Goal: Transaction & Acquisition: Purchase product/service

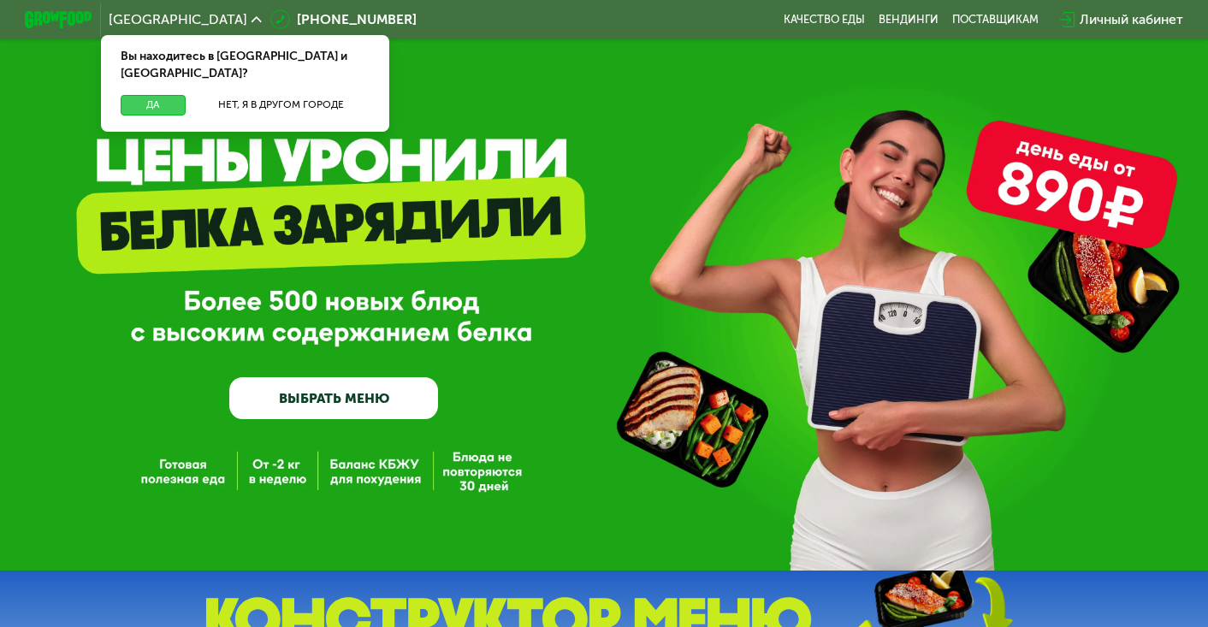
click at [167, 95] on button "Да" at bounding box center [153, 105] width 65 height 21
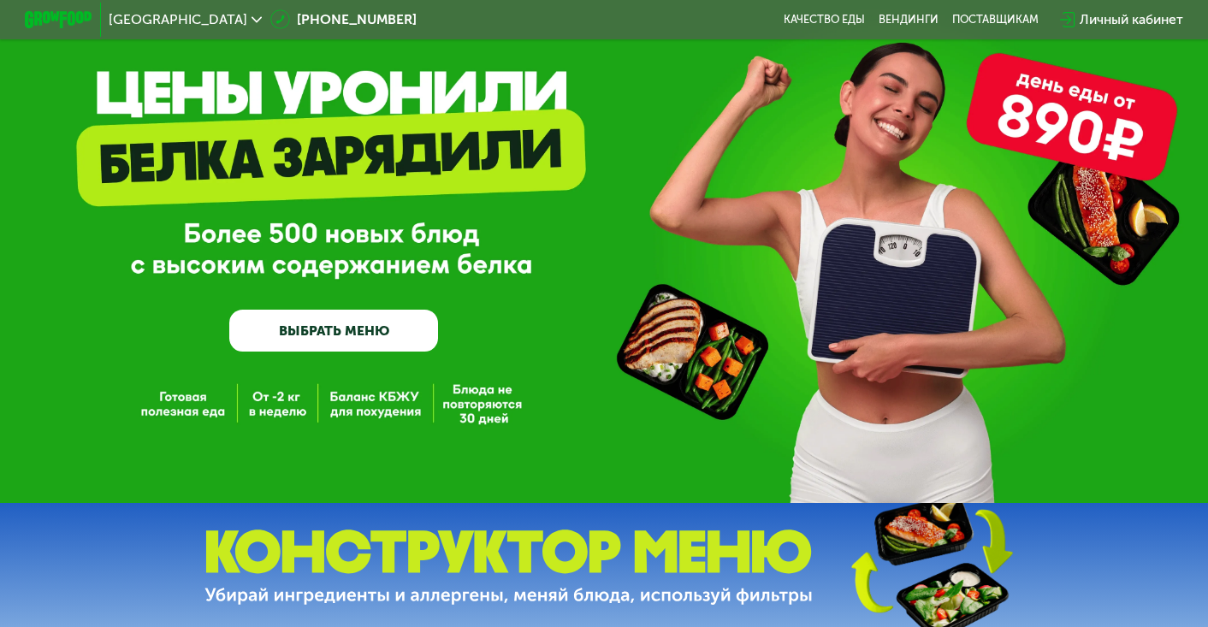
scroll to position [86, 0]
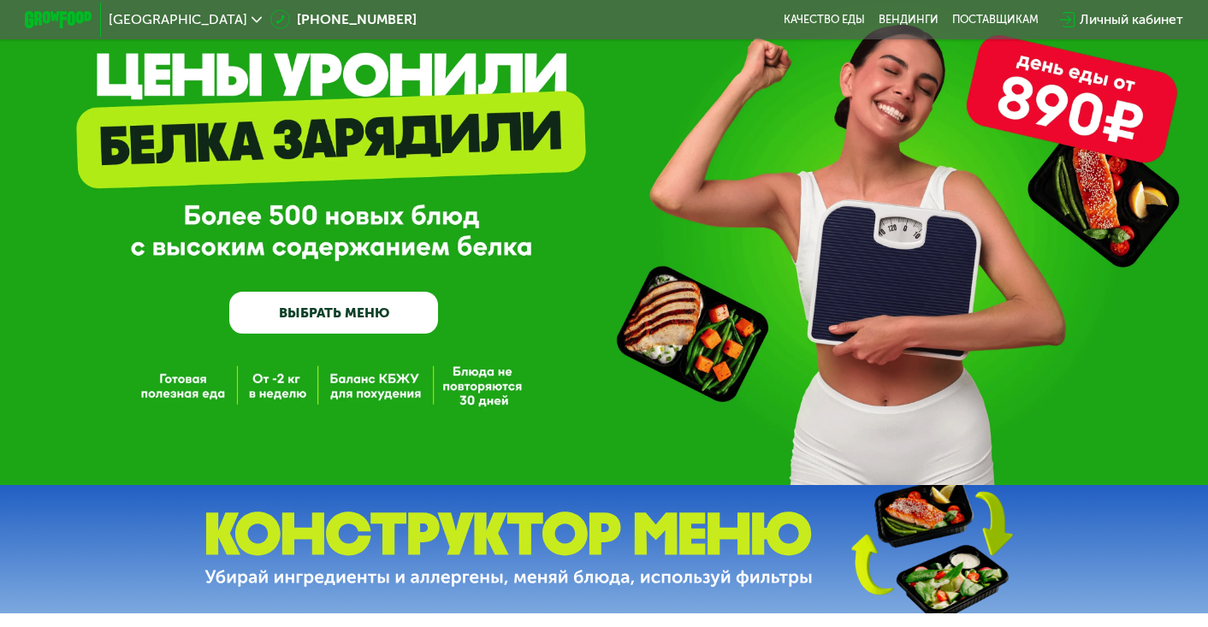
click at [368, 312] on link "ВЫБРАТЬ МЕНЮ" at bounding box center [333, 313] width 209 height 42
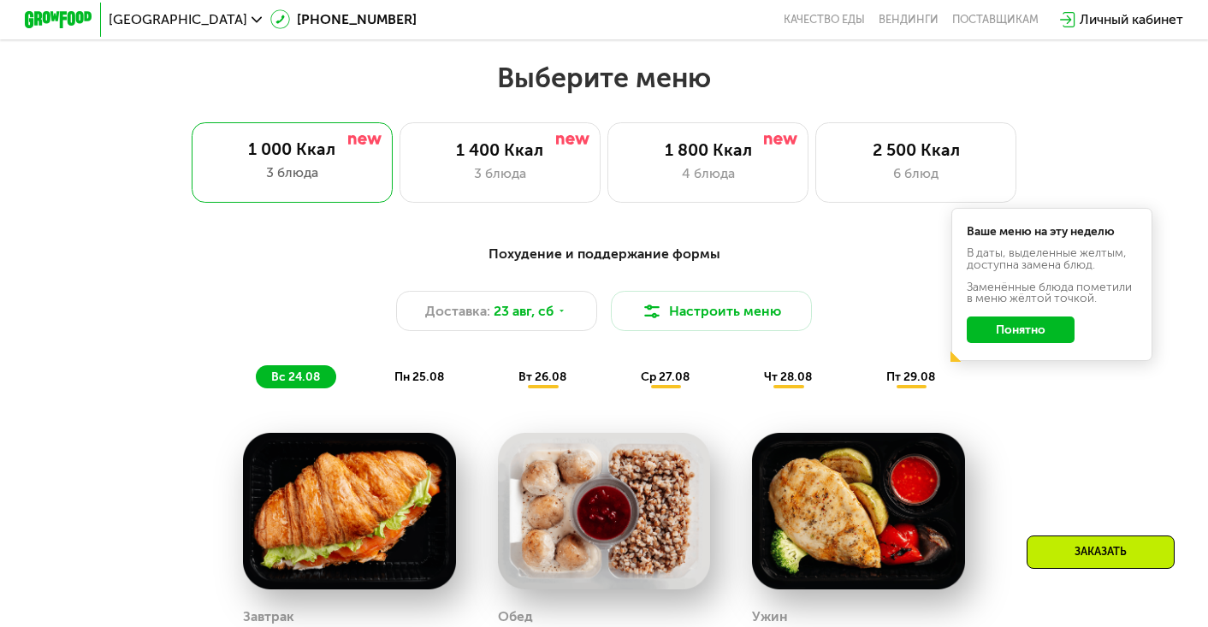
scroll to position [724, 0]
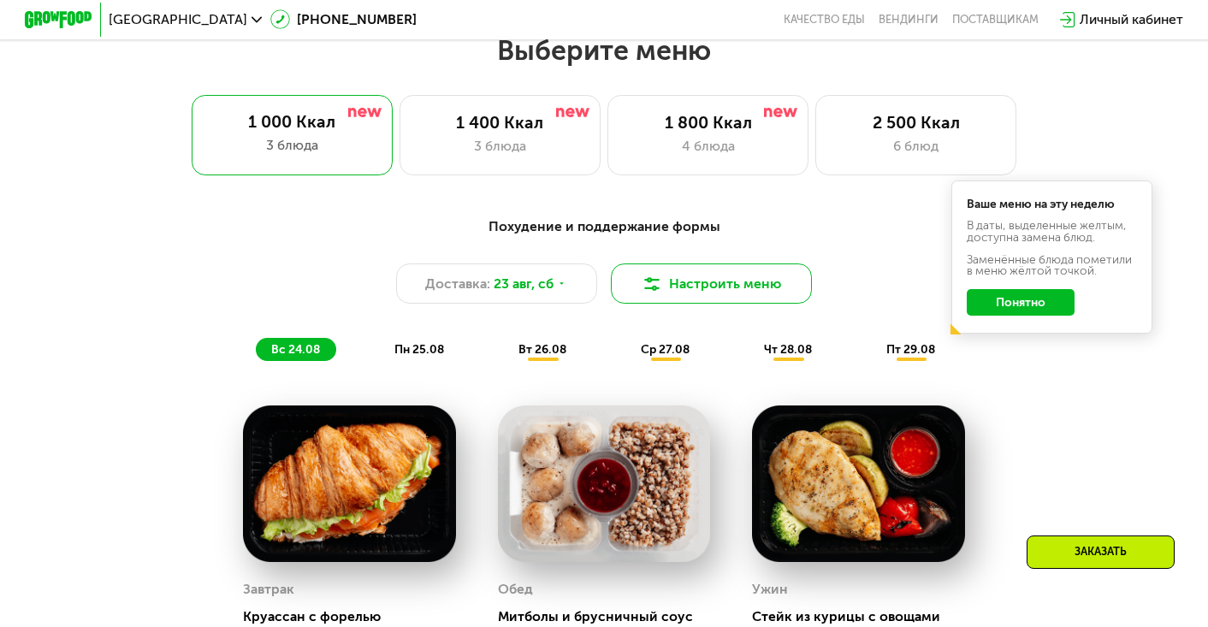
click at [723, 285] on button "Настроить меню" at bounding box center [711, 283] width 201 height 40
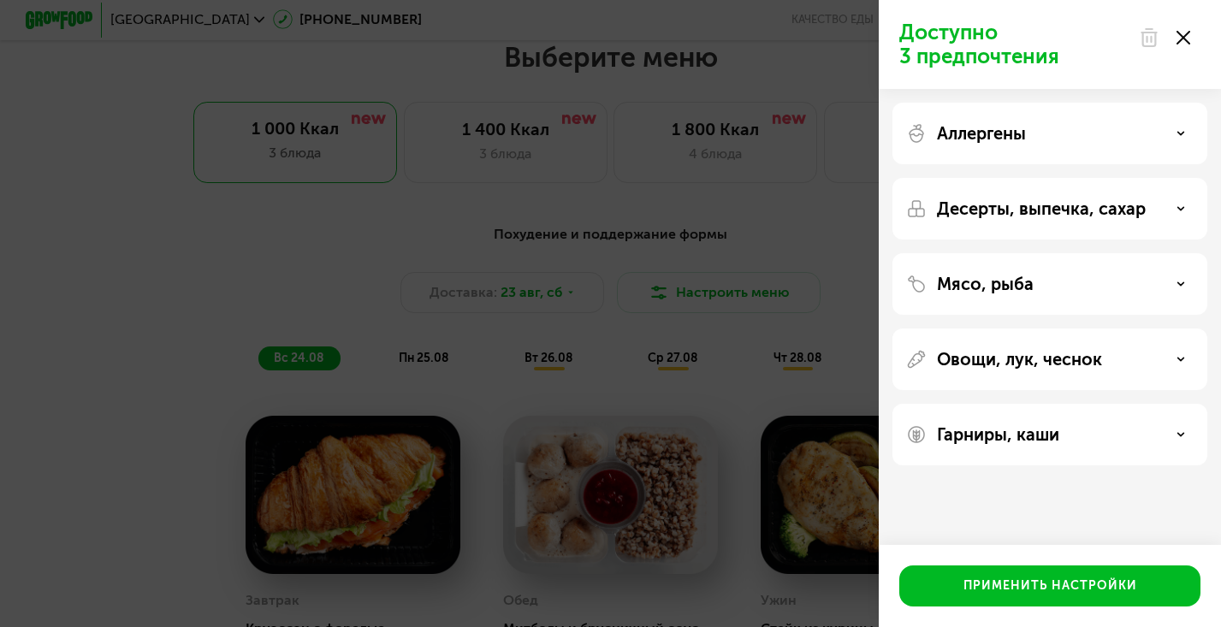
click at [1072, 135] on div "Аллергены" at bounding box center [1049, 133] width 287 height 21
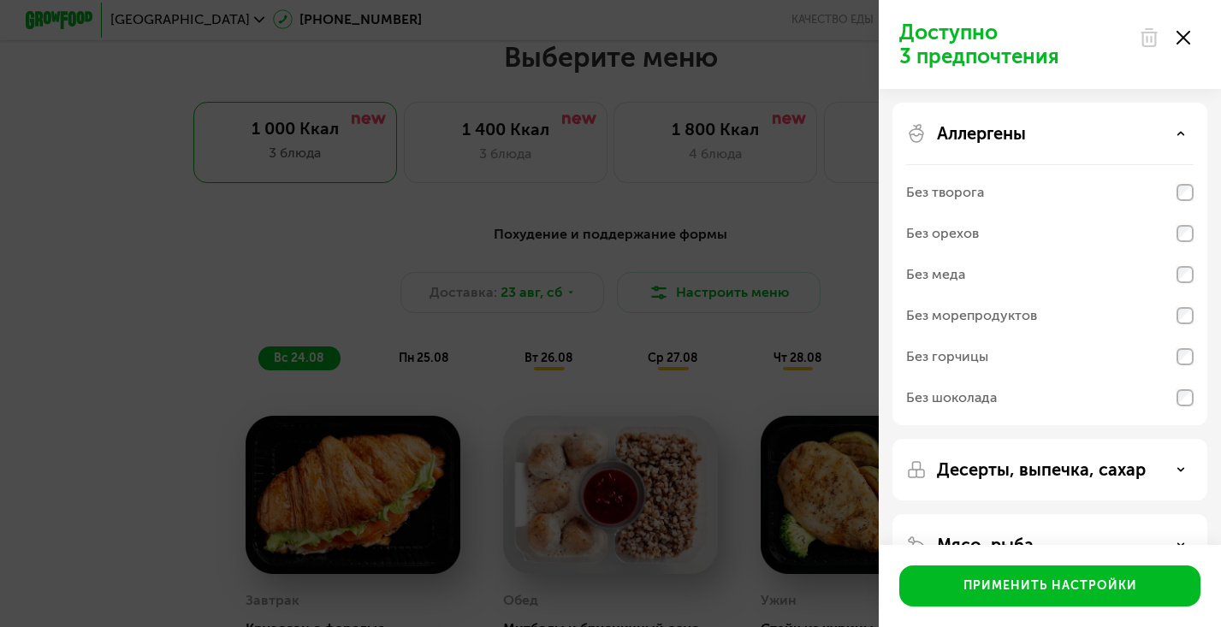
click at [1072, 135] on div "Аллергены" at bounding box center [1049, 133] width 287 height 21
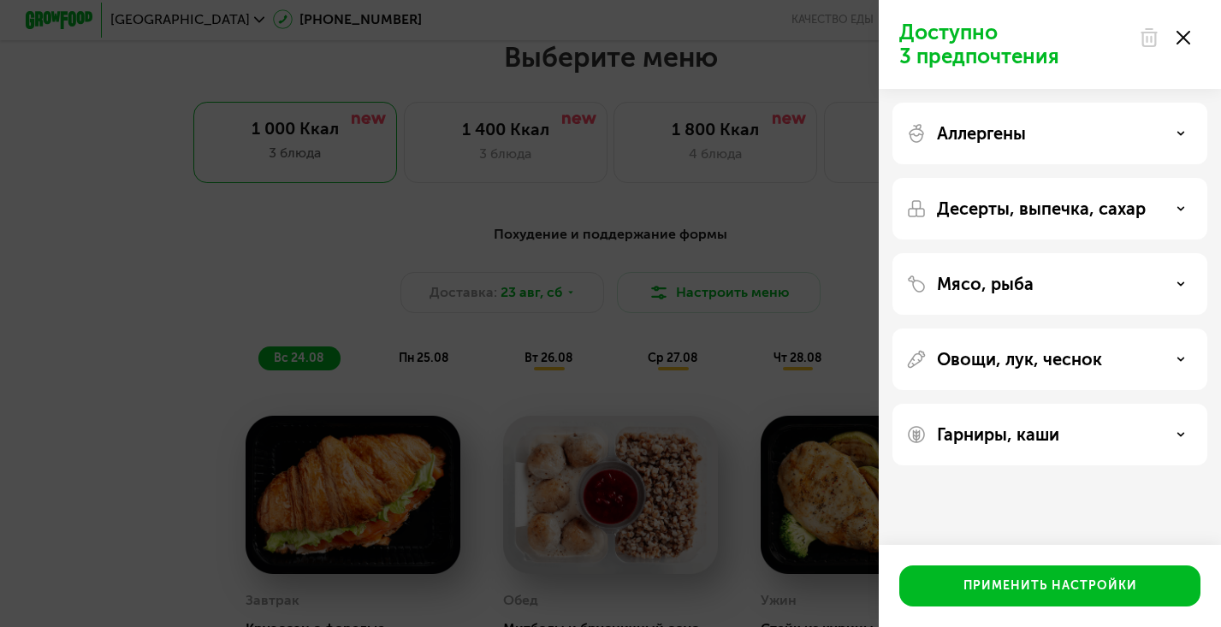
click at [1185, 36] on use at bounding box center [1183, 38] width 14 height 14
